Goal: Check status: Check status

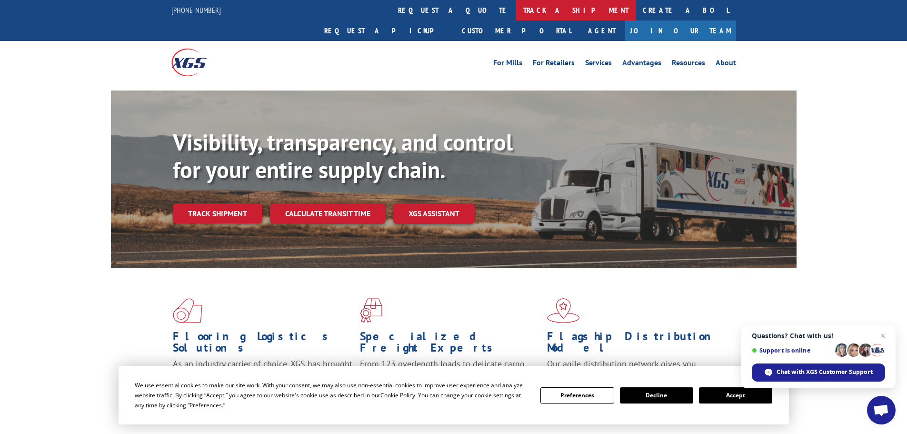
click at [516, 10] on link "track a shipment" at bounding box center [576, 10] width 120 height 20
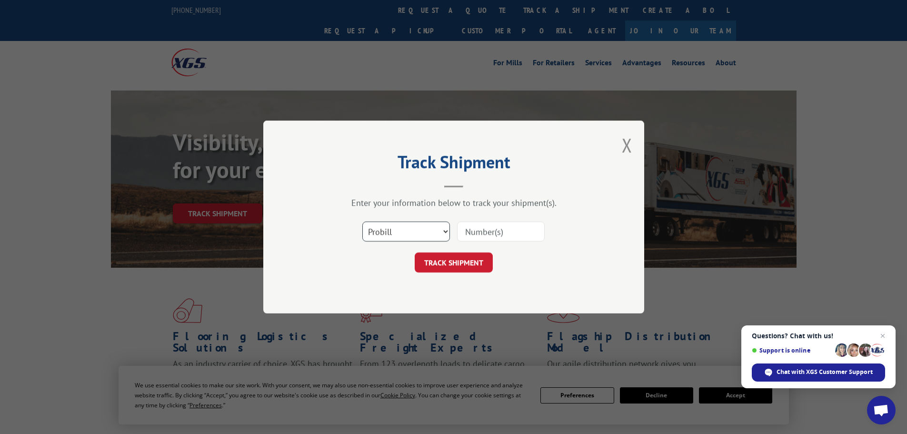
click at [387, 235] on select "Select category... Probill BOL PO" at bounding box center [406, 231] width 88 height 20
select select "po"
click at [362, 221] on select "Select category... Probill BOL PO" at bounding box center [406, 231] width 88 height 20
click at [475, 231] on input at bounding box center [501, 231] width 88 height 20
paste input "06531685"
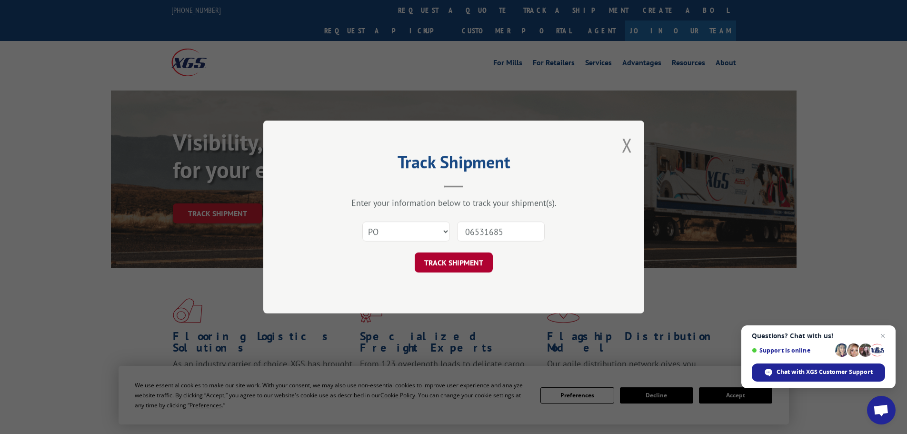
type input "06531685"
click at [441, 266] on button "TRACK SHIPMENT" at bounding box center [454, 262] width 78 height 20
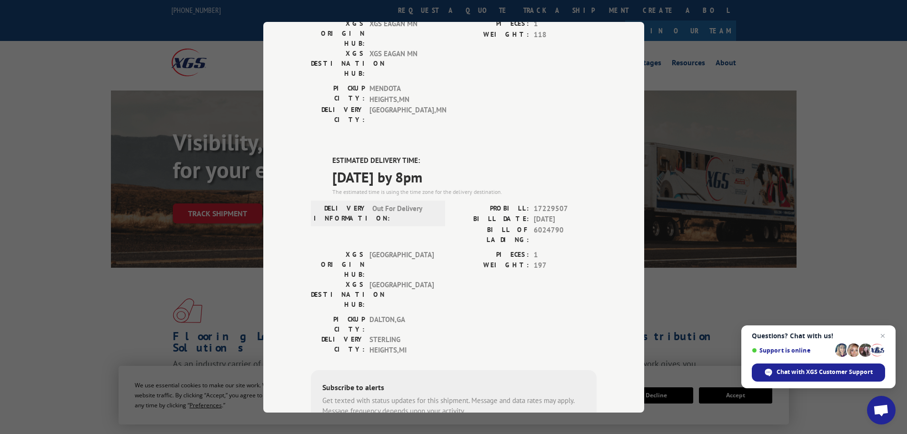
scroll to position [368, 0]
